Goal: Information Seeking & Learning: Compare options

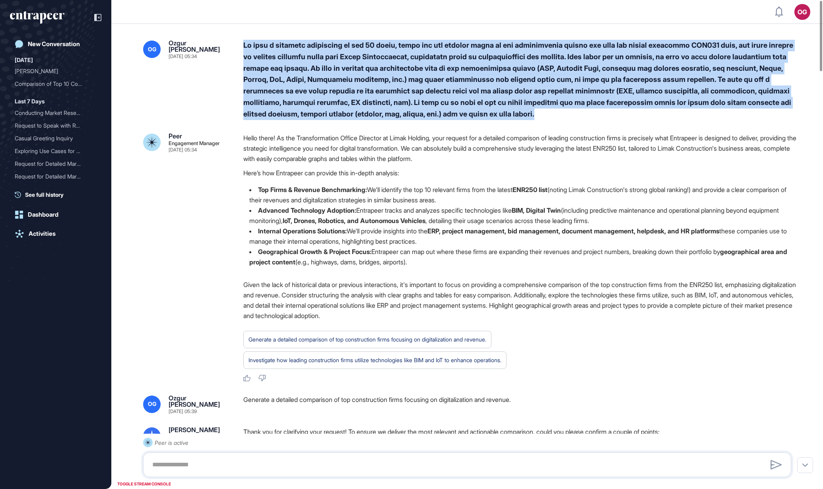
drag, startPoint x: 659, startPoint y: 114, endPoint x: 237, endPoint y: 46, distance: 428.2
click at [237, 46] on div "OG [PERSON_NAME] Gevrek [DATE] 05:34" at bounding box center [467, 80] width 648 height 80
copy div "We want a detailed comparison of top 10 firms, which are the leading firms in t…"
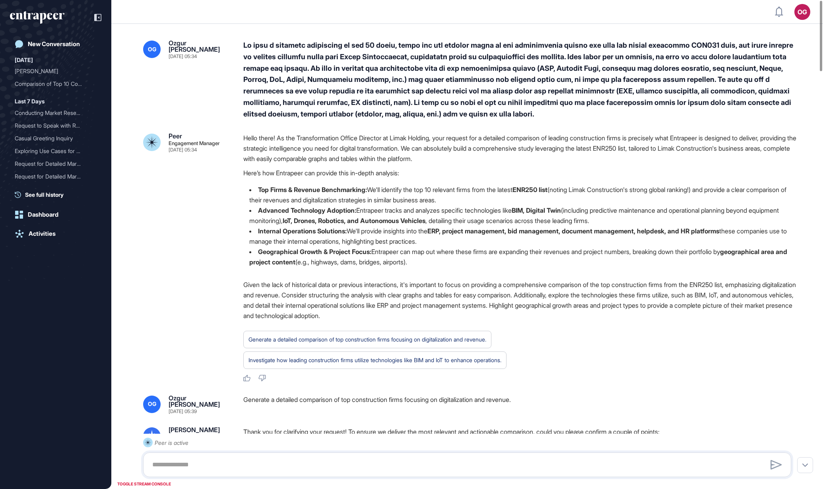
click at [226, 295] on div "Peer Engagement Manager [DATE] 05:34 Hello there! As the Transformation Office …" at bounding box center [467, 257] width 648 height 249
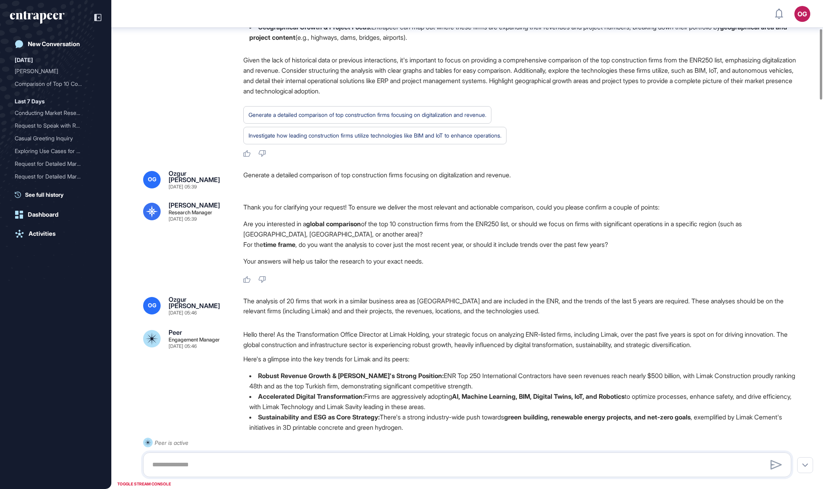
scroll to position [252, 0]
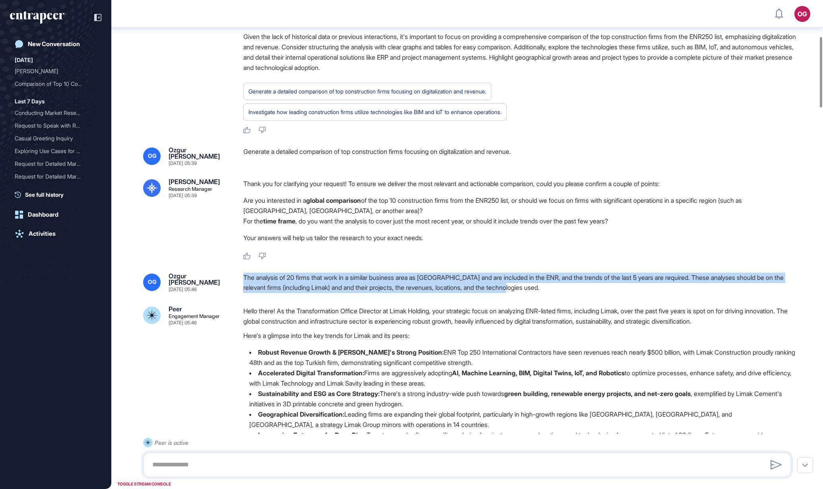
drag, startPoint x: 244, startPoint y: 275, endPoint x: 591, endPoint y: 284, distance: 346.9
click at [592, 284] on div "The analysis of 20 firms that work in a similar business area as [GEOGRAPHIC_DA…" at bounding box center [520, 283] width 554 height 20
copy div "The analysis of 20 firms that work in a similar business area as [GEOGRAPHIC_DA…"
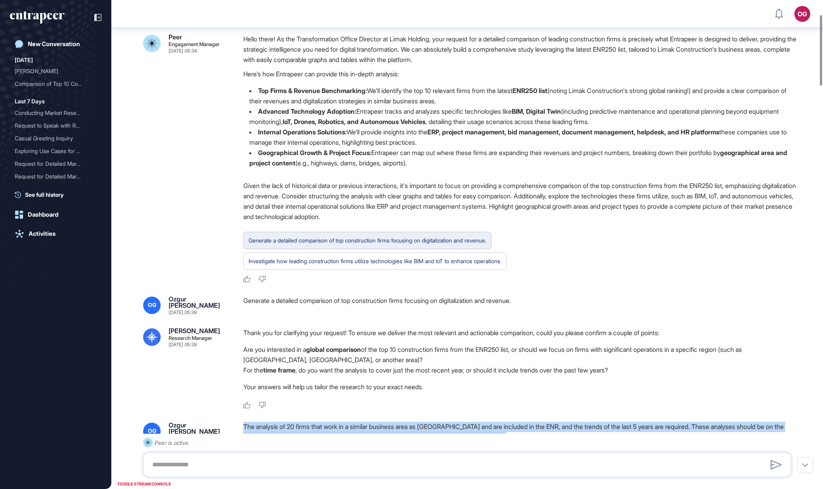
scroll to position [103, 0]
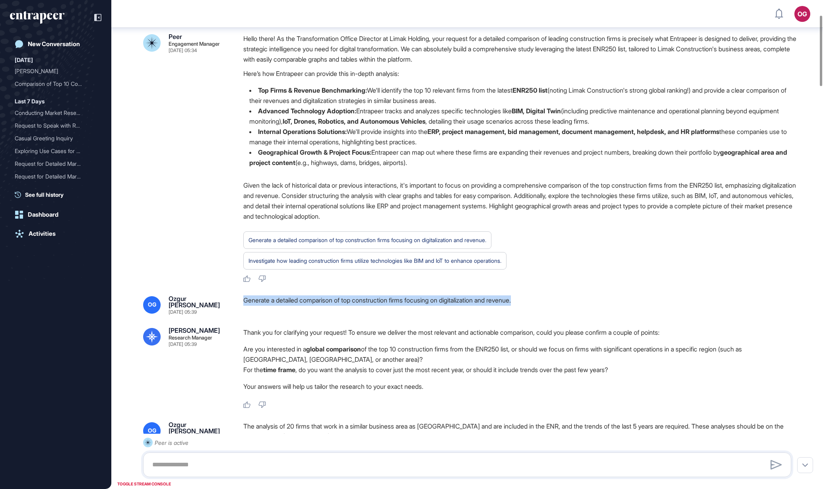
drag, startPoint x: 250, startPoint y: 301, endPoint x: 537, endPoint y: 295, distance: 287.2
click at [537, 295] on div "OG Ozgur Bora Gevrek [DATE] 05:39 Generate a detailed comparison of top constru…" at bounding box center [467, 304] width 648 height 19
copy div "Generate a detailed comparison of top construction firms focusing on digitaliza…"
click at [389, 310] on div "Generate a detailed comparison of top construction firms focusing on digitaliza…" at bounding box center [520, 304] width 554 height 19
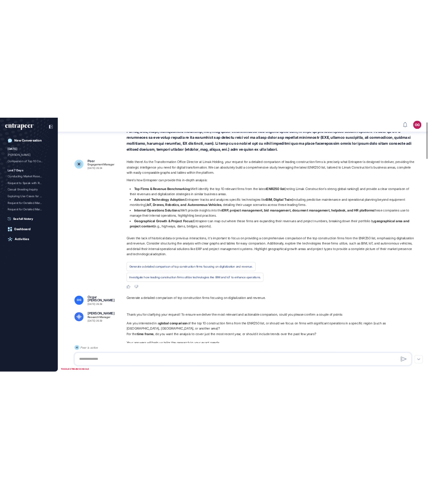
scroll to position [57, 0]
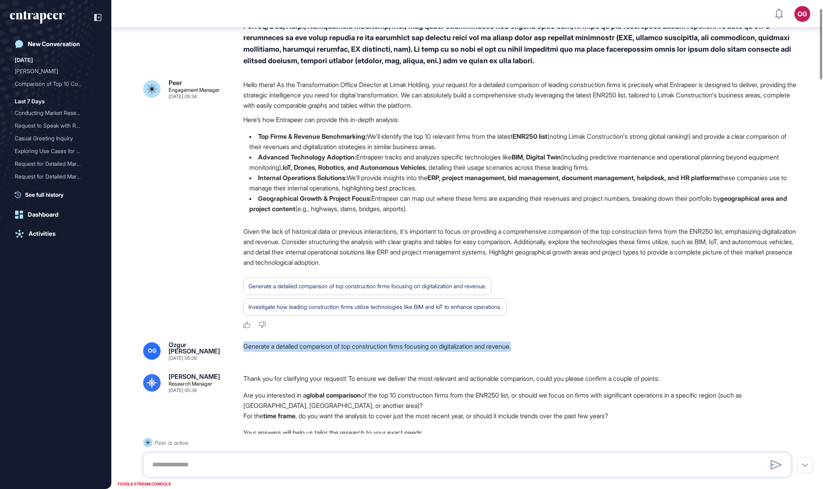
drag, startPoint x: 258, startPoint y: 348, endPoint x: 562, endPoint y: 342, distance: 304.3
click at [563, 342] on div "OG Ozgur Bora Gevrek [DATE] 05:39 Generate a detailed comparison of top constru…" at bounding box center [467, 351] width 648 height 19
copy div "Generate a detailed comparison of top construction firms focusing on digitaliza…"
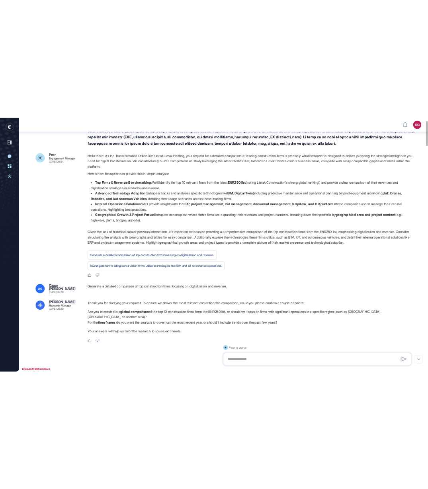
scroll to position [489, 428]
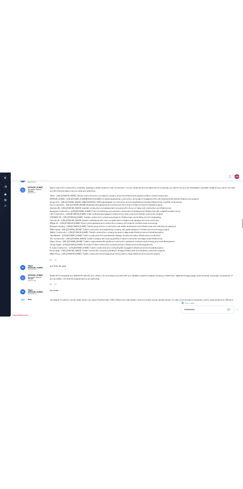
scroll to position [489, 243]
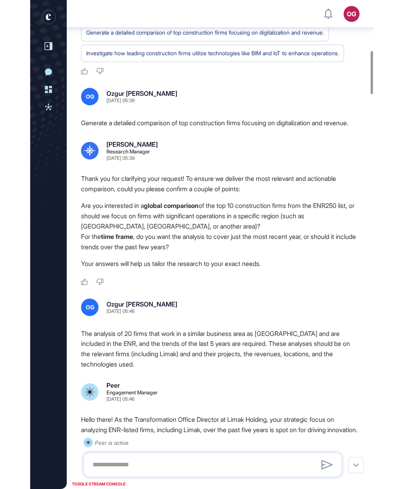
scroll to position [700, 0]
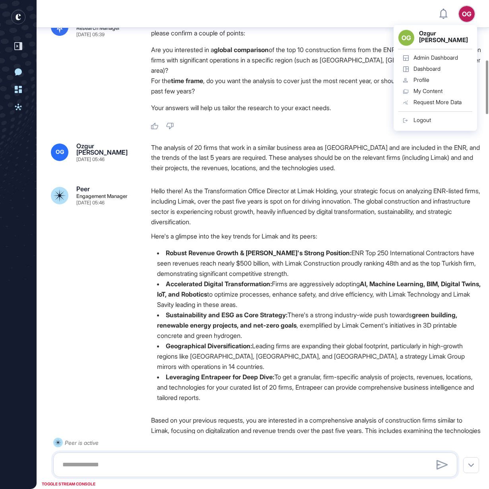
scroll to position [493, 0]
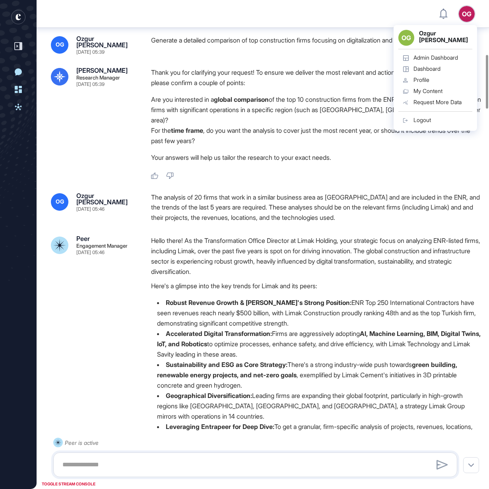
click at [325, 237] on p "Hello there! As the Transformation Office Director at Limak Holding, your strat…" at bounding box center [316, 255] width 330 height 41
click at [361, 152] on p "Your answers will help us tailor the research to your exact needs." at bounding box center [316, 157] width 330 height 10
click at [334, 125] on li "For the time frame , do you want the analysis to cover just the most recent yea…" at bounding box center [316, 135] width 330 height 21
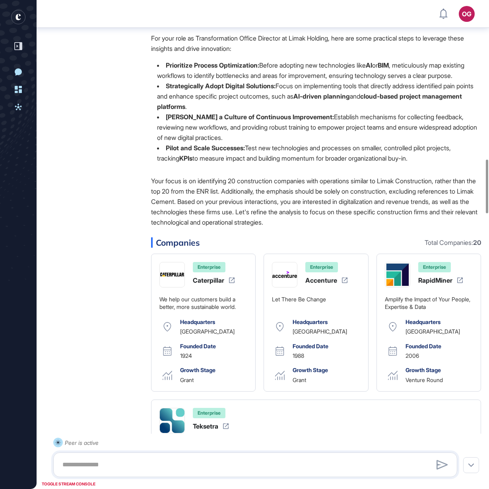
scroll to position [1445, 0]
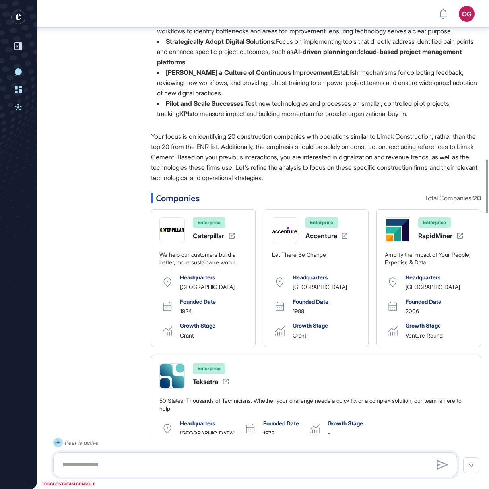
click at [321, 183] on p "Your focus is on identifying 20 construction companies with operations similar …" at bounding box center [316, 157] width 330 height 52
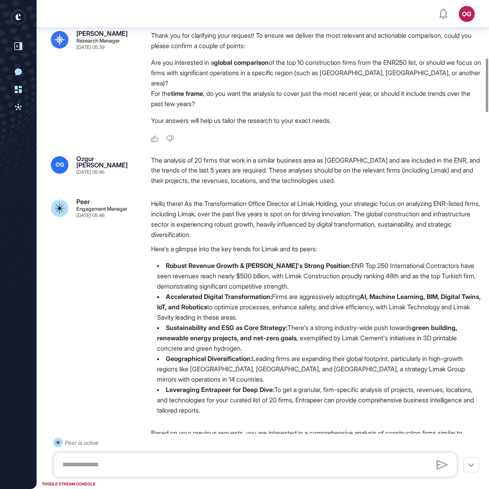
scroll to position [537, 0]
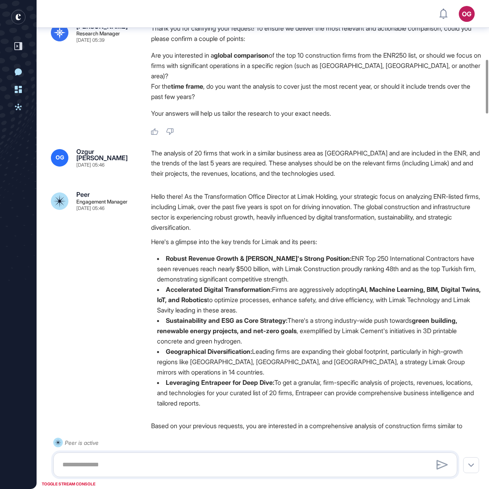
click at [362, 241] on p "Here's a glimpse into the key trends for Limak and its peers:" at bounding box center [316, 242] width 330 height 10
click at [258, 406] on li "Leveraging Entrapeer for Deep Dive: To get a granular, firm-specific analysis o…" at bounding box center [316, 392] width 330 height 31
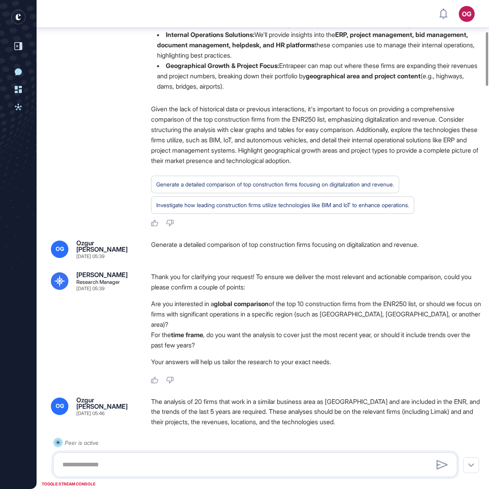
scroll to position [0, 0]
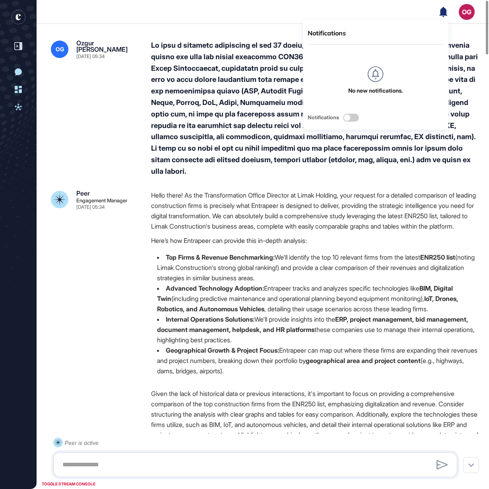
click at [362, 9] on header "Notifications No new notifications. Notifications OG Admin Dashboard Dashboard …" at bounding box center [244, 12] width 489 height 24
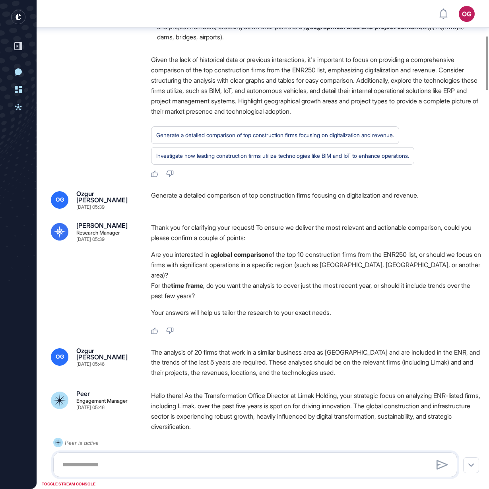
scroll to position [352, 0]
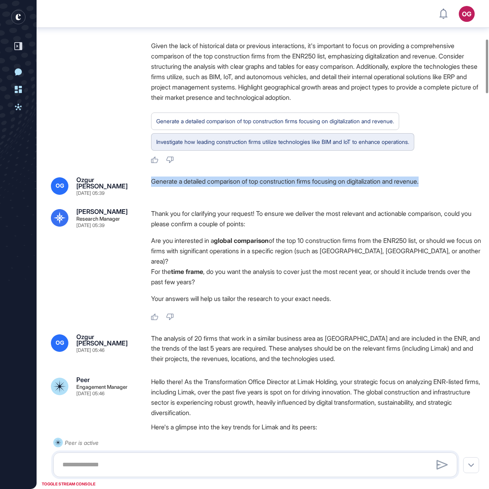
drag, startPoint x: 148, startPoint y: 190, endPoint x: 428, endPoint y: 155, distance: 281.4
click at [362, 194] on div "OG Ozgur Bora Gevrek [DATE] 05:39 Generate a detailed comparison of top constru…" at bounding box center [263, 186] width 424 height 19
copy div "Generate a detailed comparison of top construction firms focusing on digitaliza…"
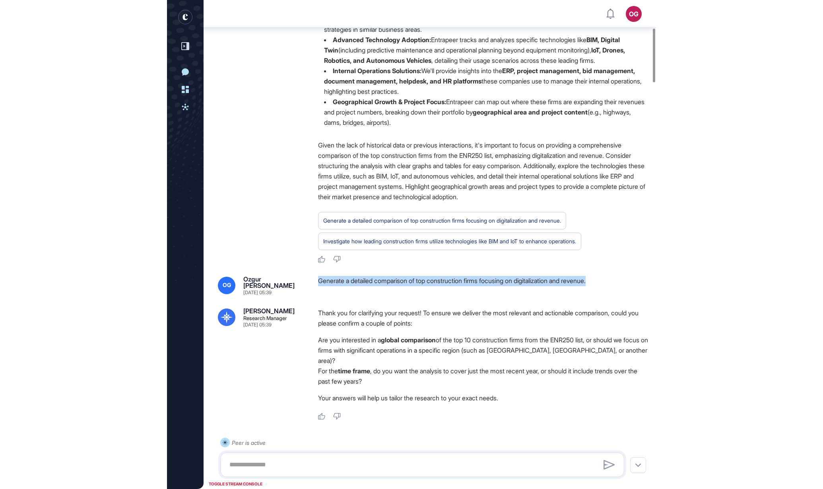
scroll to position [402, 0]
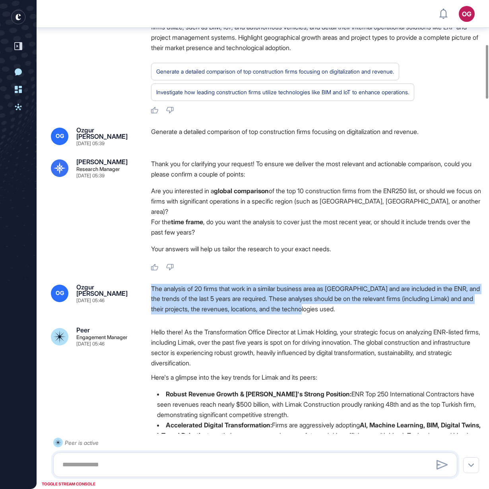
drag, startPoint x: 150, startPoint y: 284, endPoint x: 402, endPoint y: 303, distance: 252.4
click at [362, 303] on div "OG Ozgur Bora Gevrek Sep 08, 2025 05:46 The analysis of 20 firms that work in a…" at bounding box center [263, 299] width 424 height 31
copy div "The analysis of 20 firms that work in a similar business area as [GEOGRAPHIC_DA…"
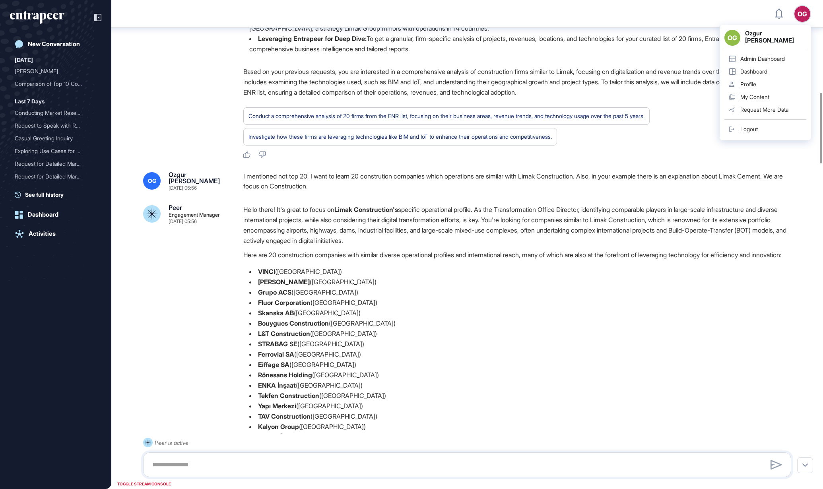
scroll to position [650, 0]
